Goal: Task Accomplishment & Management: Use online tool/utility

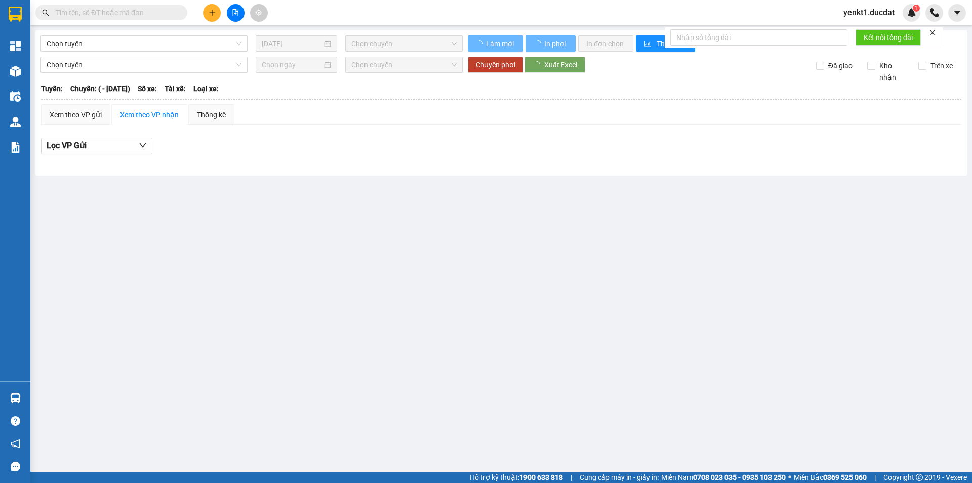
click at [124, 14] on input "text" at bounding box center [115, 12] width 119 height 11
paste input "0963375437"
type input "0963375437"
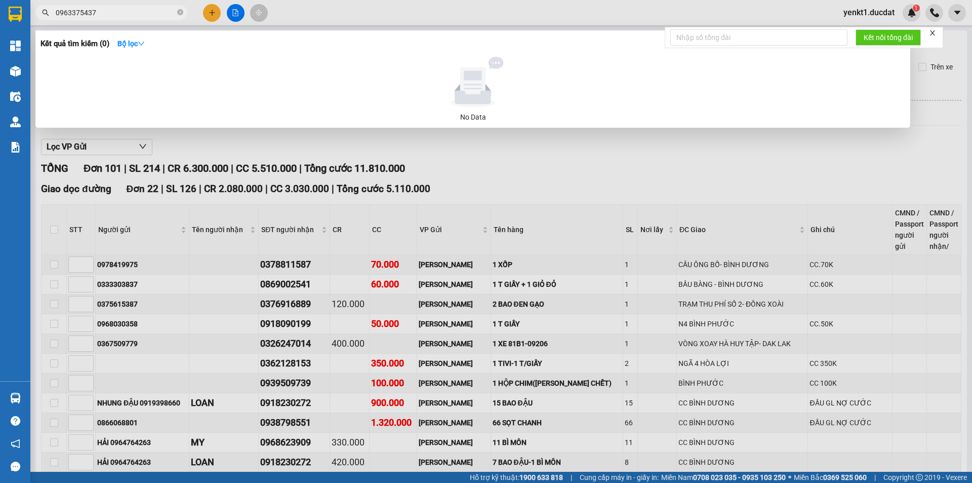
type input "[DATE]"
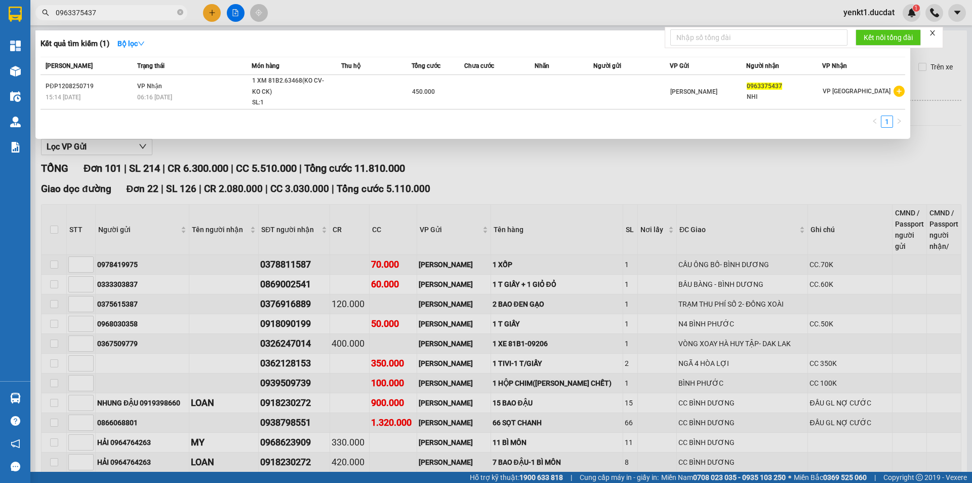
drag, startPoint x: 0, startPoint y: 6, endPoint x: 0, endPoint y: 0, distance: 6.1
click at [0, 0] on section "Kết quả tìm kiếm ( 1 ) Bộ lọc Mã ĐH Trạng thái Món hàng Thu hộ Tổng cước Chưa c…" at bounding box center [486, 241] width 972 height 483
paste input "76483056"
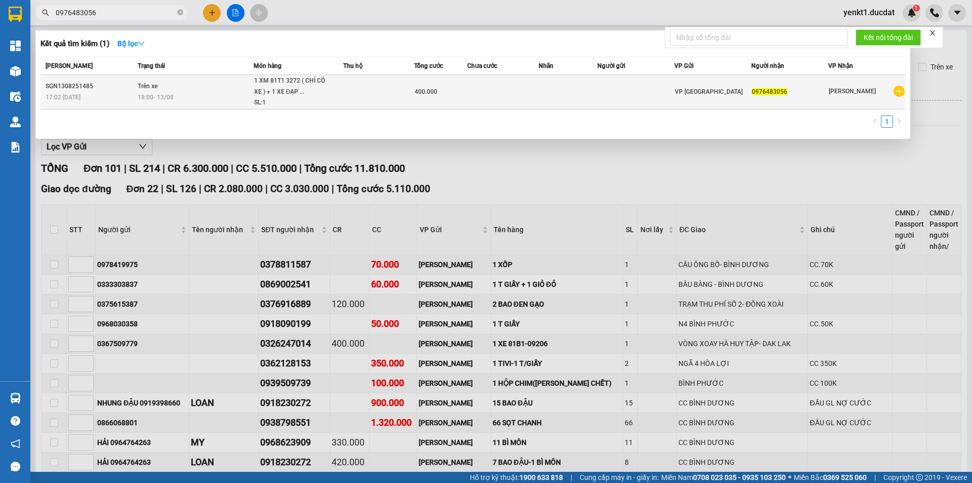
type input "0976483056"
click at [360, 104] on td at bounding box center [378, 92] width 71 height 34
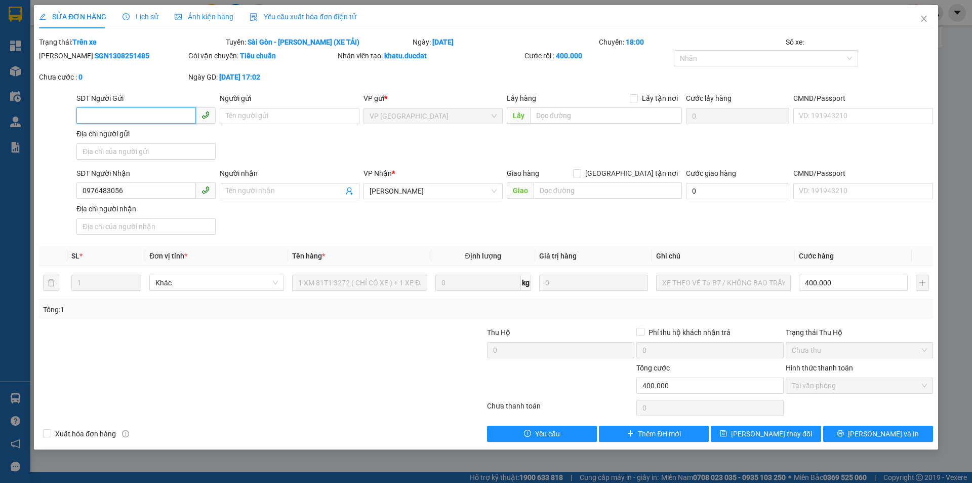
type input "0976483056"
type input "400.000"
